Goal: Book appointment/travel/reservation

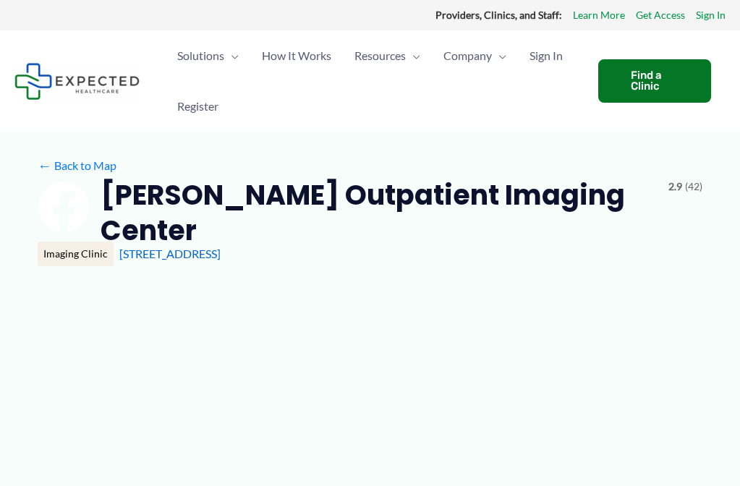
type input "**********"
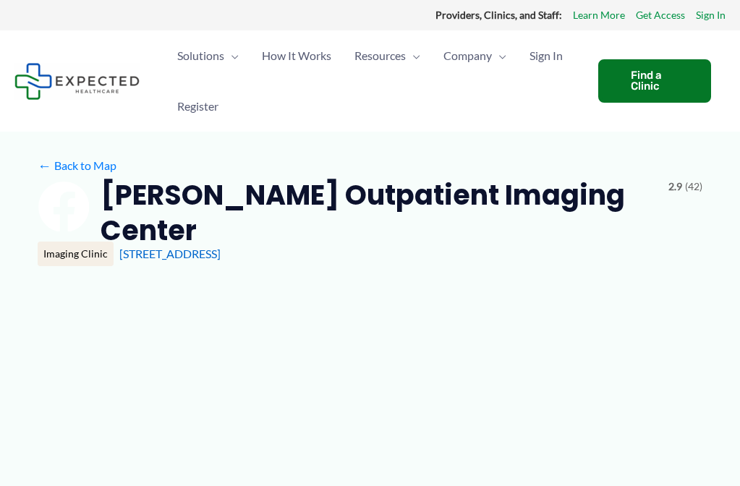
type input "**********"
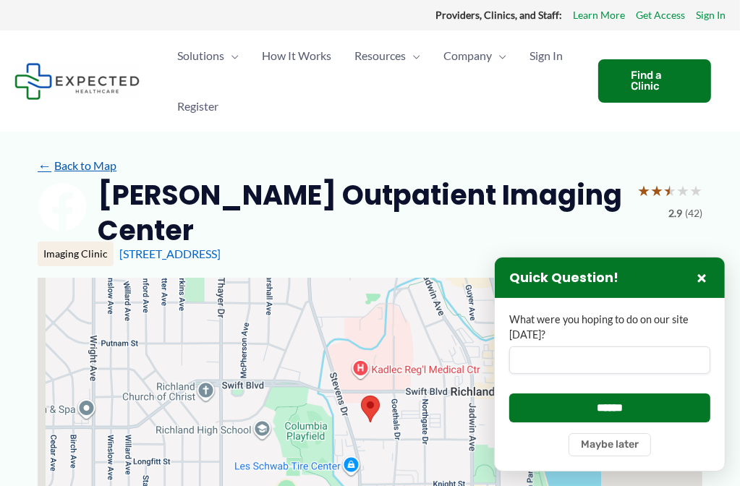
click at [103, 163] on link "← Back to Map" at bounding box center [77, 166] width 79 height 22
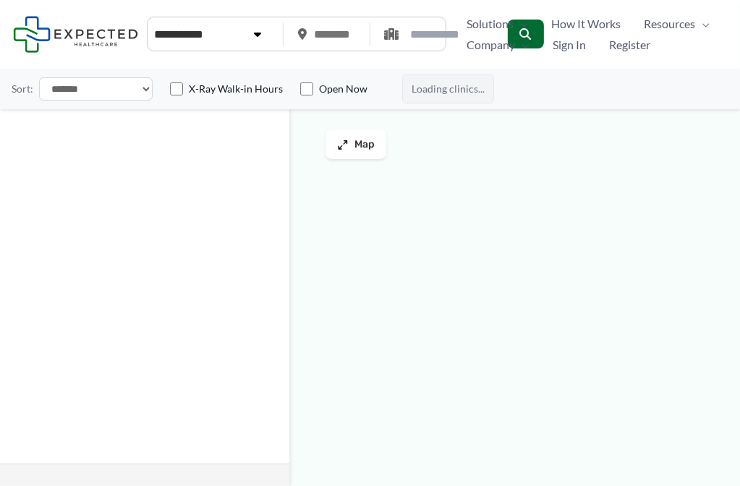
type input "*****"
